Goal: Information Seeking & Learning: Learn about a topic

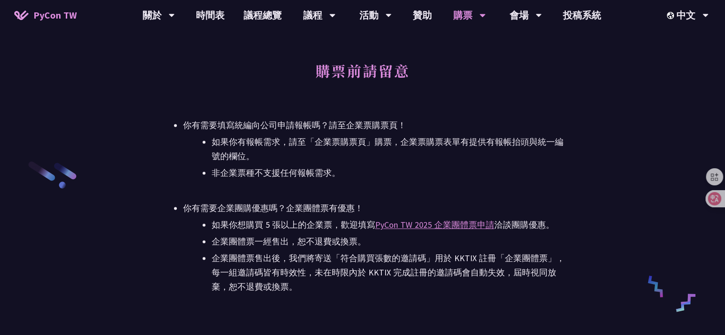
scroll to position [1383, 0]
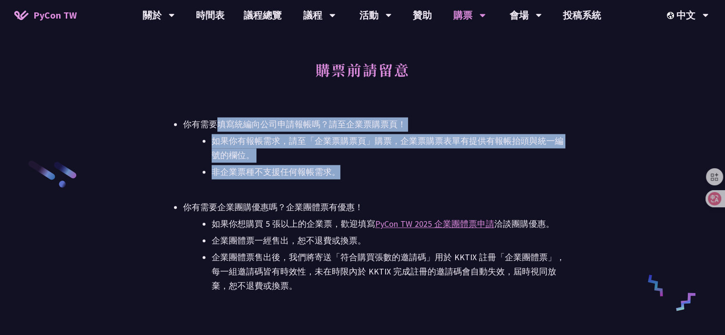
drag, startPoint x: 213, startPoint y: 118, endPoint x: 339, endPoint y: 166, distance: 134.6
click at [339, 165] on li "你有需要填寫統編向公司申請報帳嗎？請至企業票購票頁！ 如果你有報帳需求，請至「企業票購票頁」購票，企業票購票表單有提供有報帳抬頭與統一編號的欄位。 非企業票種…" at bounding box center [377, 148] width 388 height 62
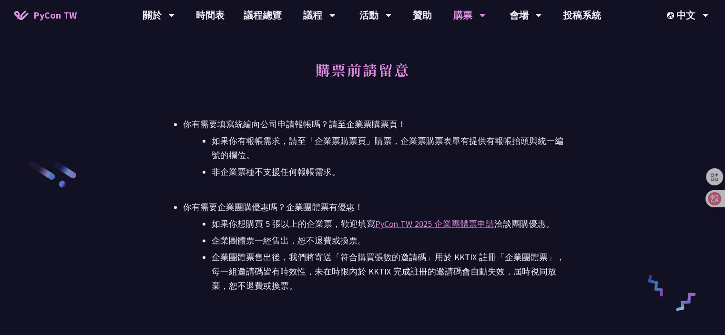
click at [385, 186] on ul "你有需要填寫統編向公司申請報帳嗎？請至企業票購票頁！ 如果你有報帳需求，請至「企業票購票頁」購票，企業票購票表單有提供有報帳抬頭與統一編號的欄位。 非企業票種…" at bounding box center [363, 205] width 416 height 176
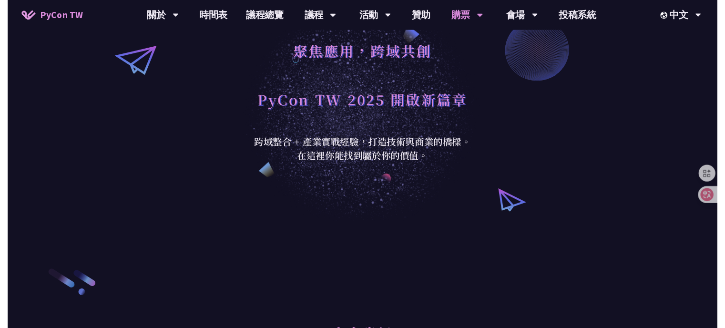
scroll to position [0, 0]
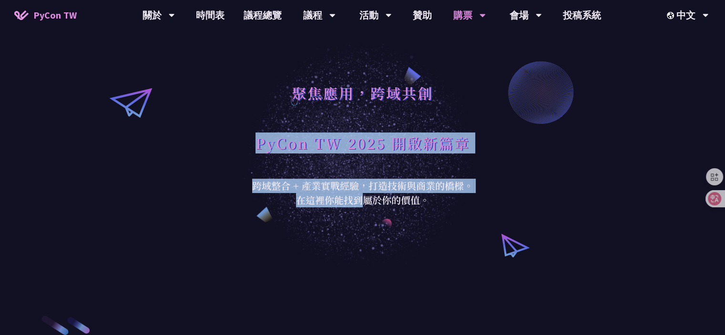
drag, startPoint x: 258, startPoint y: 178, endPoint x: 373, endPoint y: 218, distance: 122.6
click at [367, 215] on div "聚焦應用，跨域共創 PyCon TW 2025 開啟新篇章 跨域整合 + 產業實戰經驗，打造技術與商業的橋樑。 在這裡你能找到屬於你的價值。" at bounding box center [362, 133] width 725 height 267
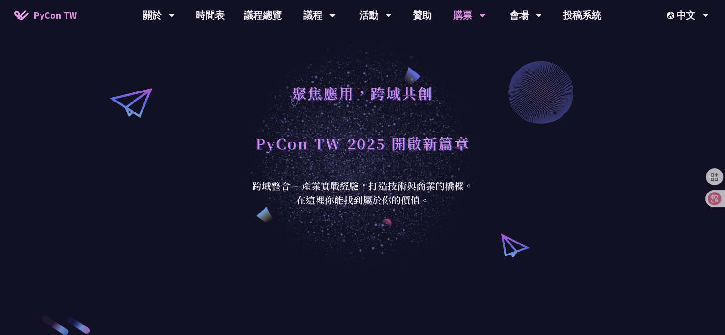
click at [404, 230] on div "聚焦應用，跨域共創 PyCon TW 2025 開啟新篇章 跨域整合 + 產業實戰經驗，打造技術與商業的橋樑。 在這裡你能找到屬於你的價值。" at bounding box center [362, 133] width 725 height 267
click at [255, 19] on link "議程總覽" at bounding box center [262, 15] width 57 height 31
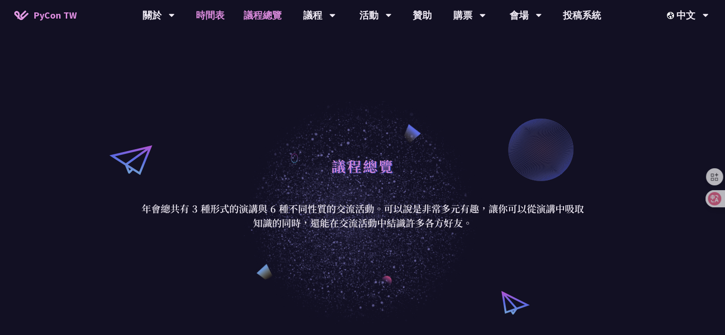
click at [227, 18] on link "時間表" at bounding box center [210, 15] width 48 height 31
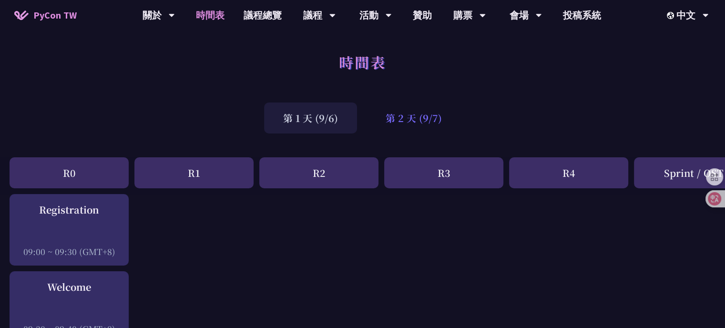
click at [409, 124] on div "第 2 天 (9/7)" at bounding box center [414, 118] width 94 height 31
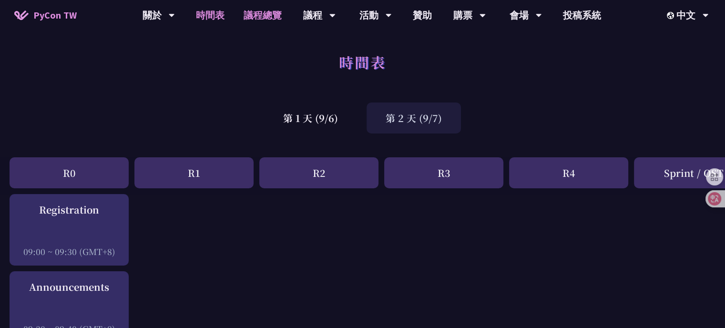
click at [256, 13] on link "議程總覽" at bounding box center [262, 15] width 57 height 31
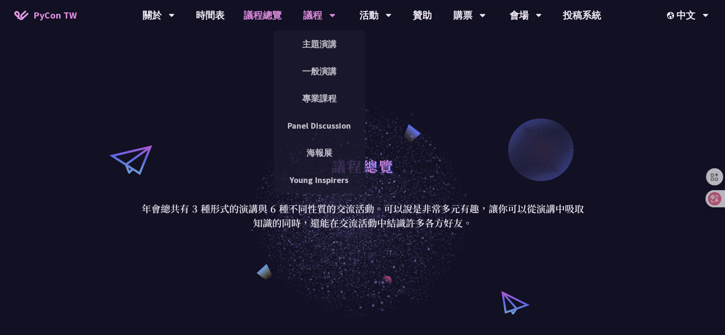
click at [175, 15] on div "議程" at bounding box center [159, 15] width 32 height 31
click at [311, 41] on link "主題演講" at bounding box center [320, 44] width 92 height 22
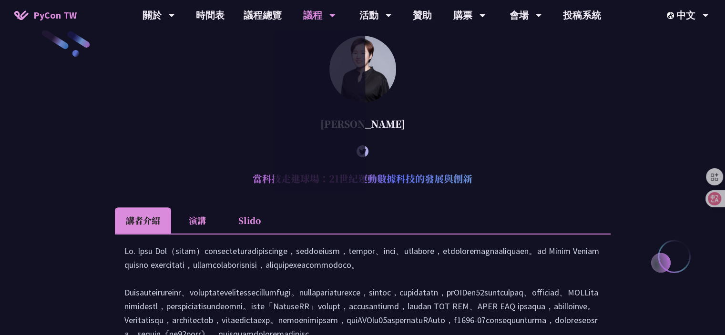
scroll to position [334, 0]
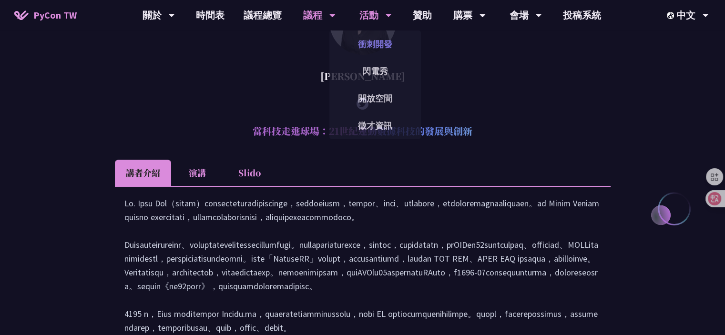
click at [368, 40] on link "衝刺開發" at bounding box center [376, 44] width 92 height 22
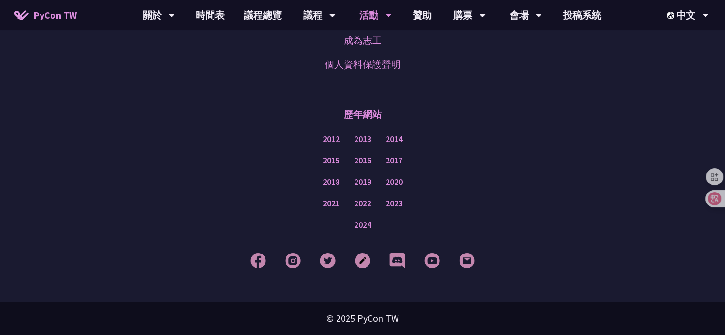
scroll to position [931, 0]
click at [482, 49] on link "購票資訊" at bounding box center [470, 44] width 92 height 22
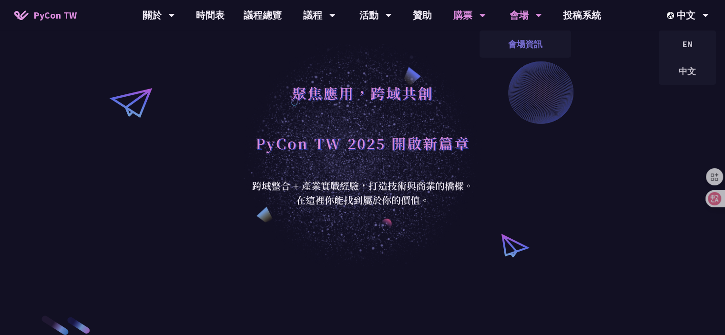
click at [531, 45] on link "會場資訊" at bounding box center [526, 44] width 92 height 22
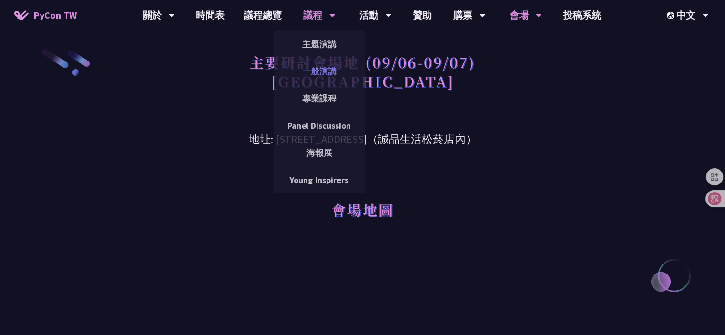
click at [330, 72] on link "一般演講" at bounding box center [320, 71] width 92 height 22
